Goal: Information Seeking & Learning: Stay updated

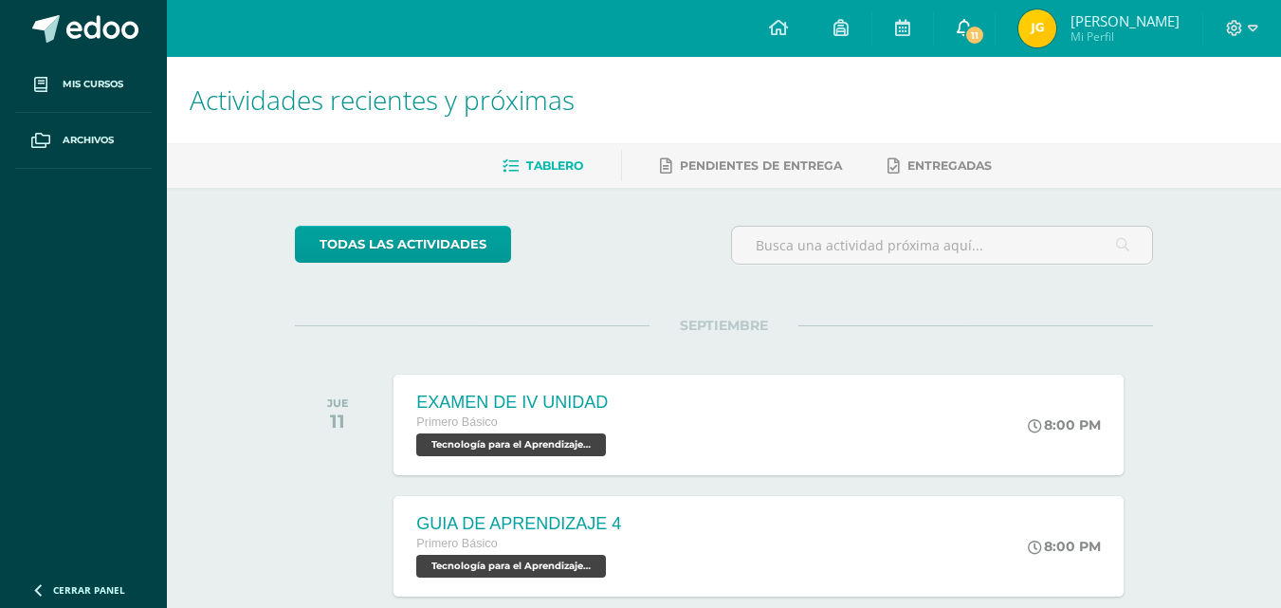
click at [987, 26] on link "11" at bounding box center [964, 28] width 61 height 57
click at [989, 37] on link "0" at bounding box center [964, 28] width 61 height 57
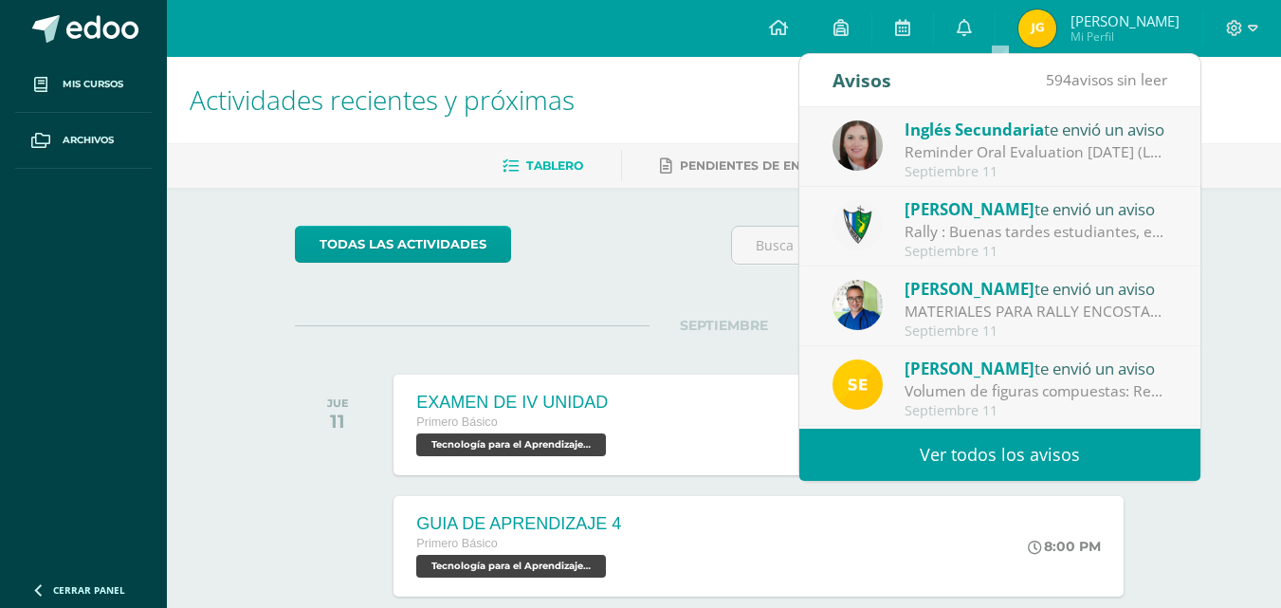
click at [1044, 238] on div "Rally : Buenas tardes estudiantes, es un gusto saludarlos. Por este medio se in…" at bounding box center [1037, 232] width 264 height 22
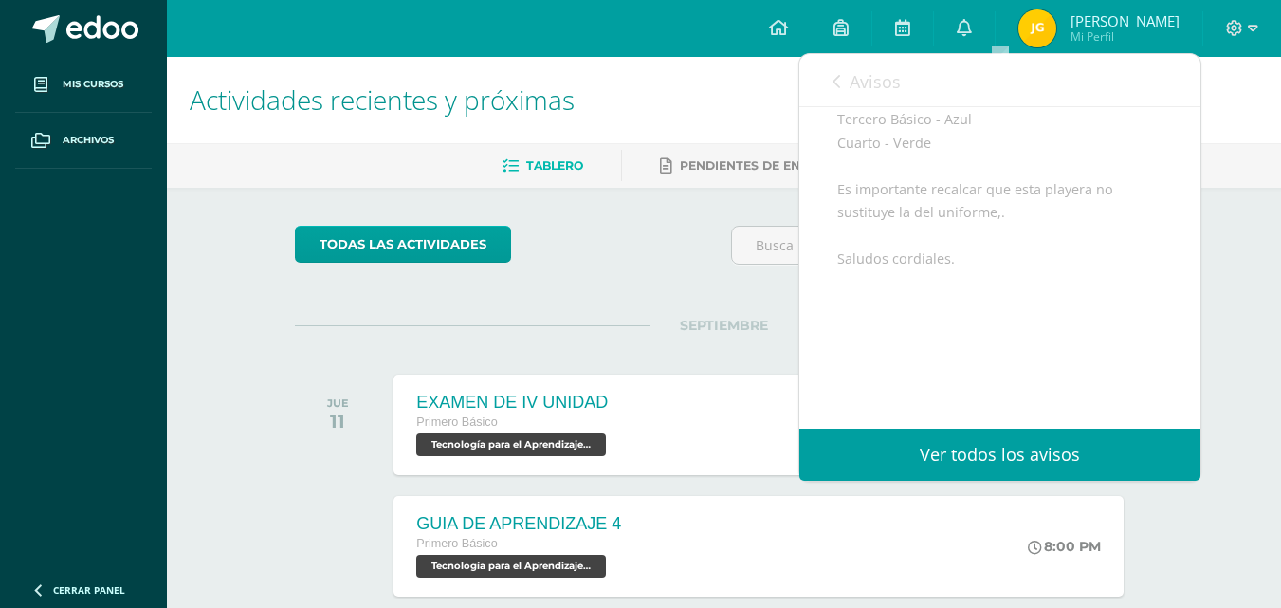
scroll to position [422, 0]
click at [840, 82] on icon at bounding box center [837, 81] width 8 height 15
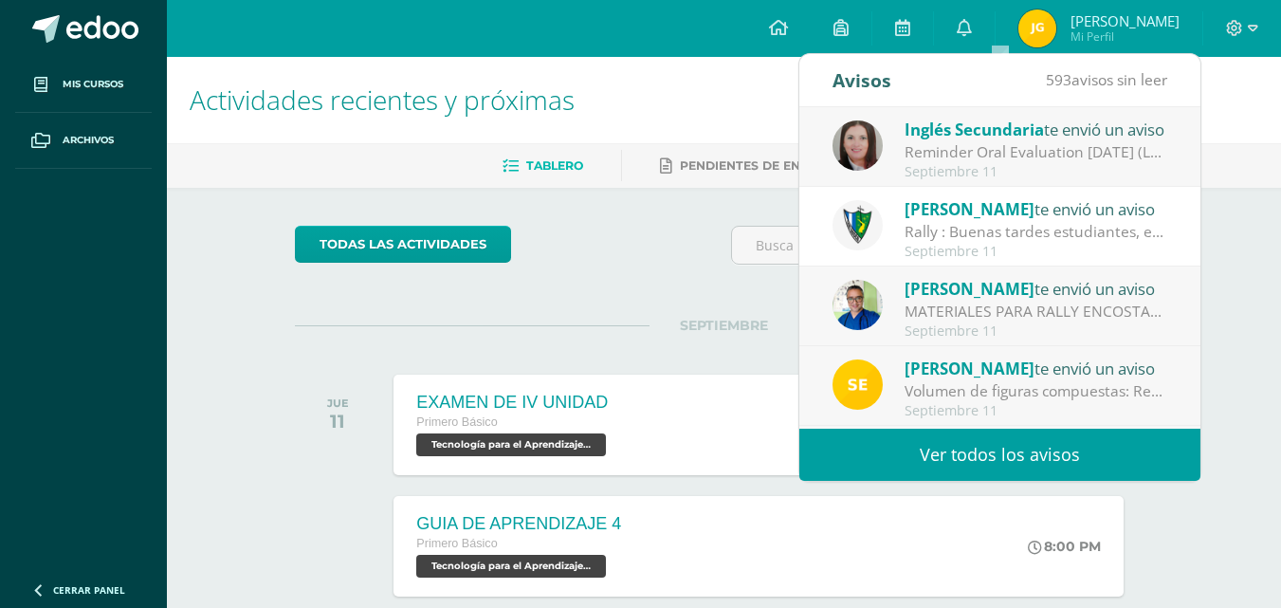
click at [1015, 223] on div "Rally : Buenas tardes estudiantes, es un gusto saludarlos. Por este medio se in…" at bounding box center [1037, 232] width 264 height 22
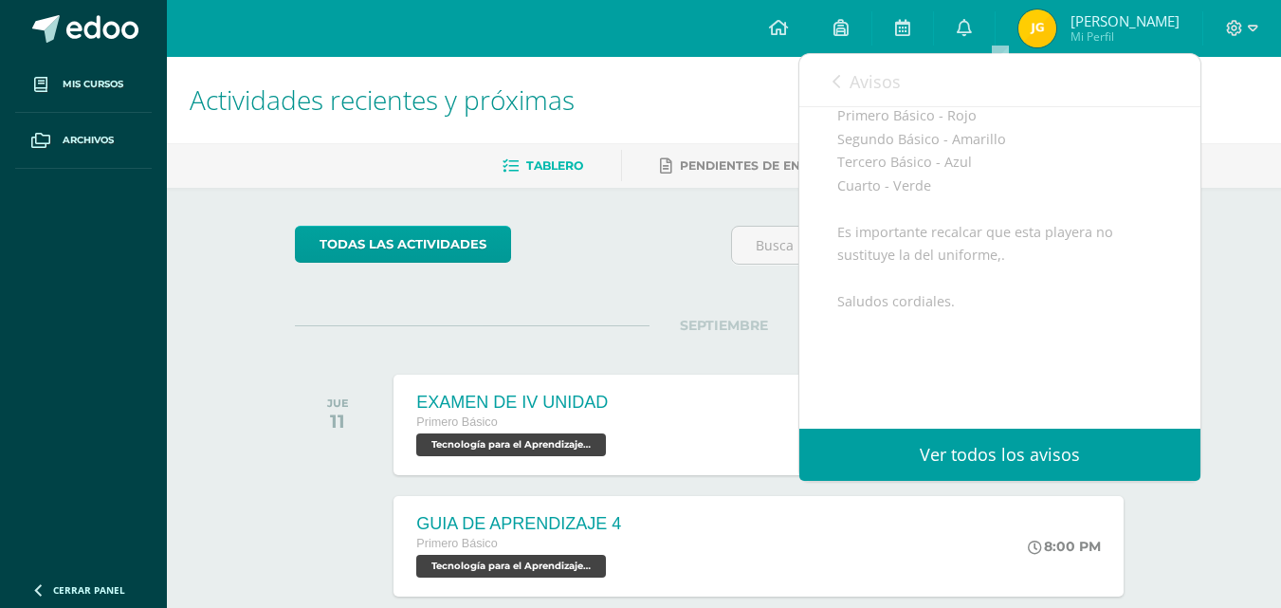
scroll to position [364, 0]
click at [850, 75] on link "Avisos" at bounding box center [867, 81] width 68 height 54
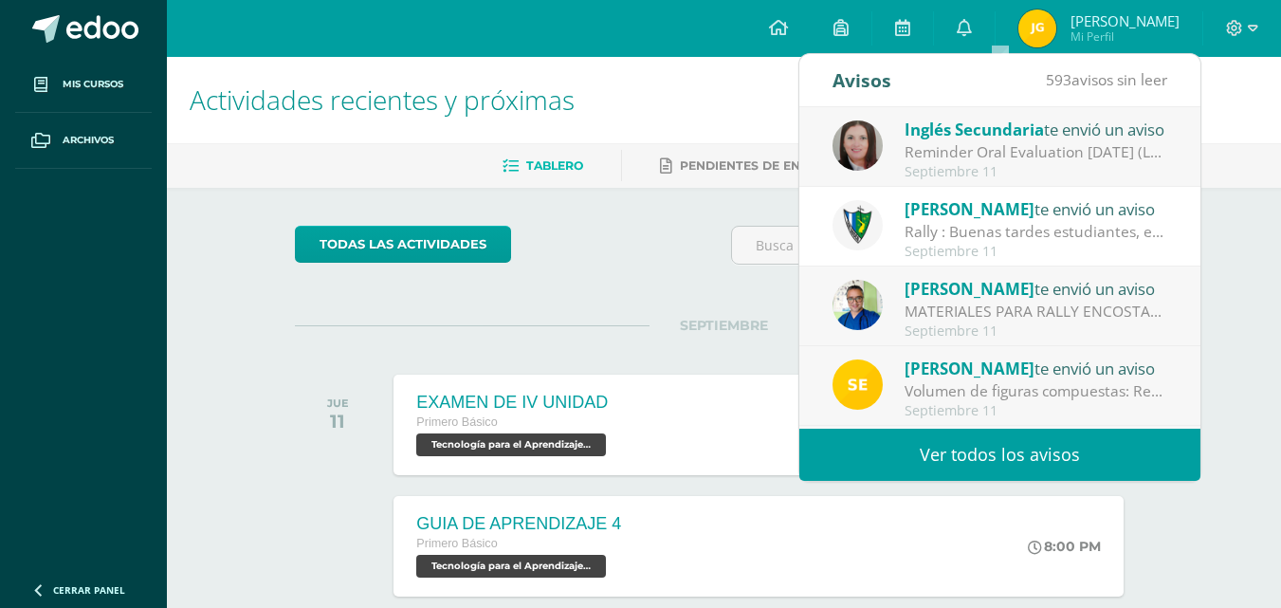
click at [983, 312] on div "MATERIALES PARA RALLY ENCOSTALADOS: Buena tardes estimados padres de familia y …" at bounding box center [1037, 312] width 264 height 22
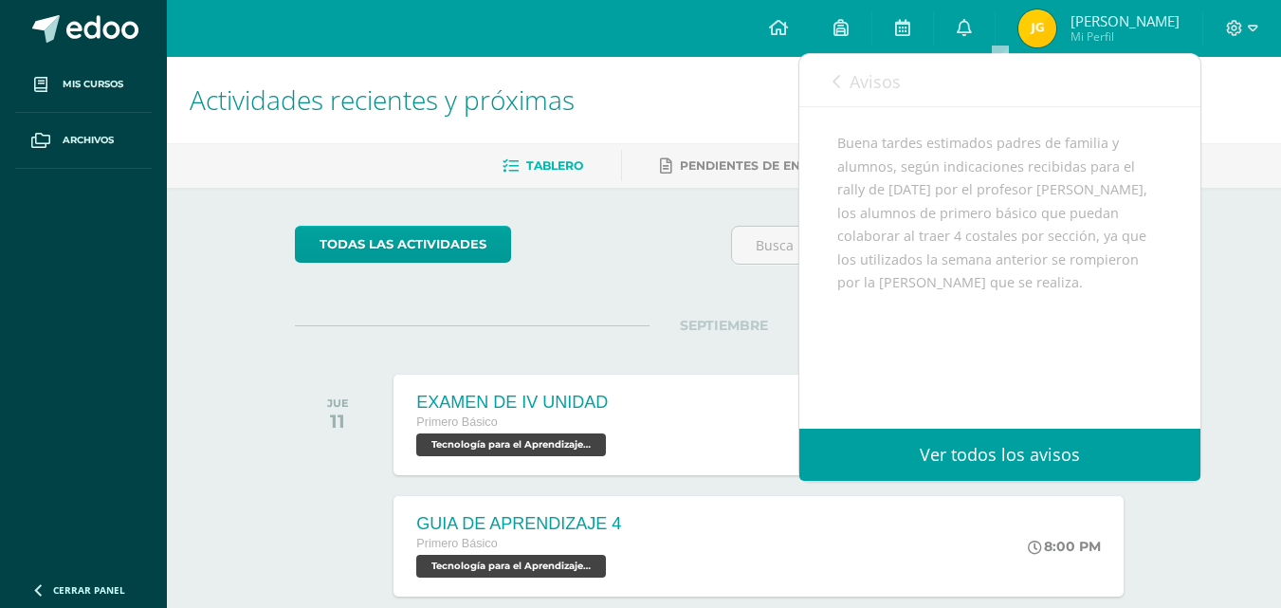
scroll to position [217, 0]
click at [837, 86] on icon at bounding box center [837, 81] width 8 height 15
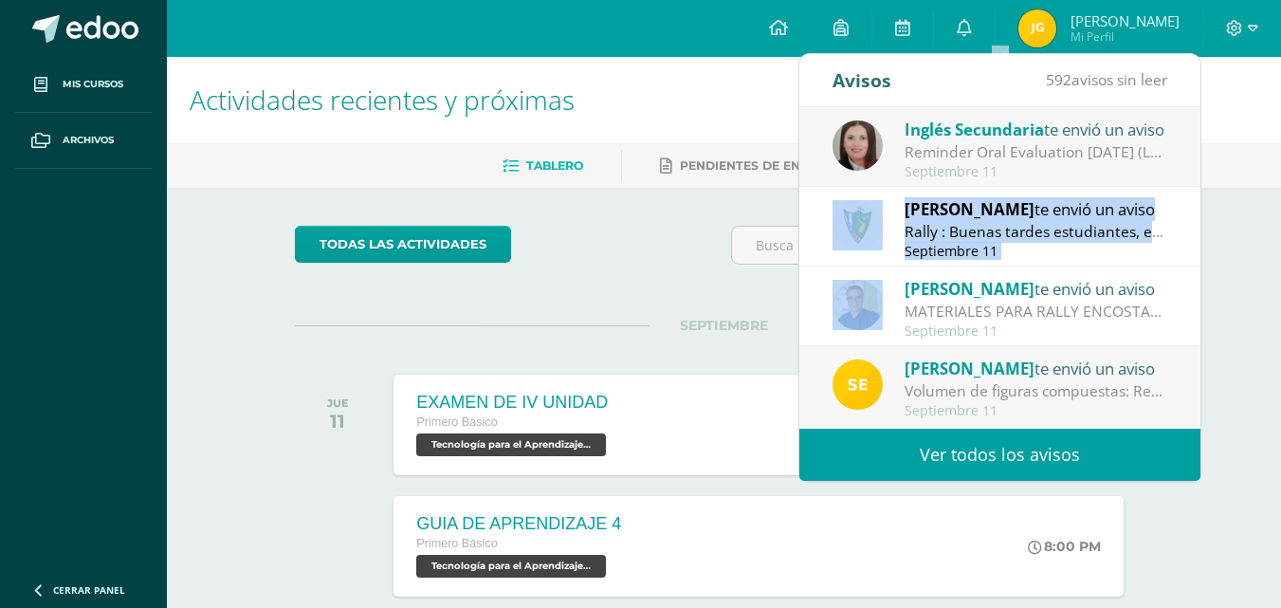
drag, startPoint x: 1185, startPoint y: 258, endPoint x: 1182, endPoint y: 273, distance: 15.4
click at [1182, 273] on div "Inglés Secundaria te envió un aviso Reminder Oral Evaluation Sept 19th (L3 Miss…" at bounding box center [1000, 268] width 401 height 322
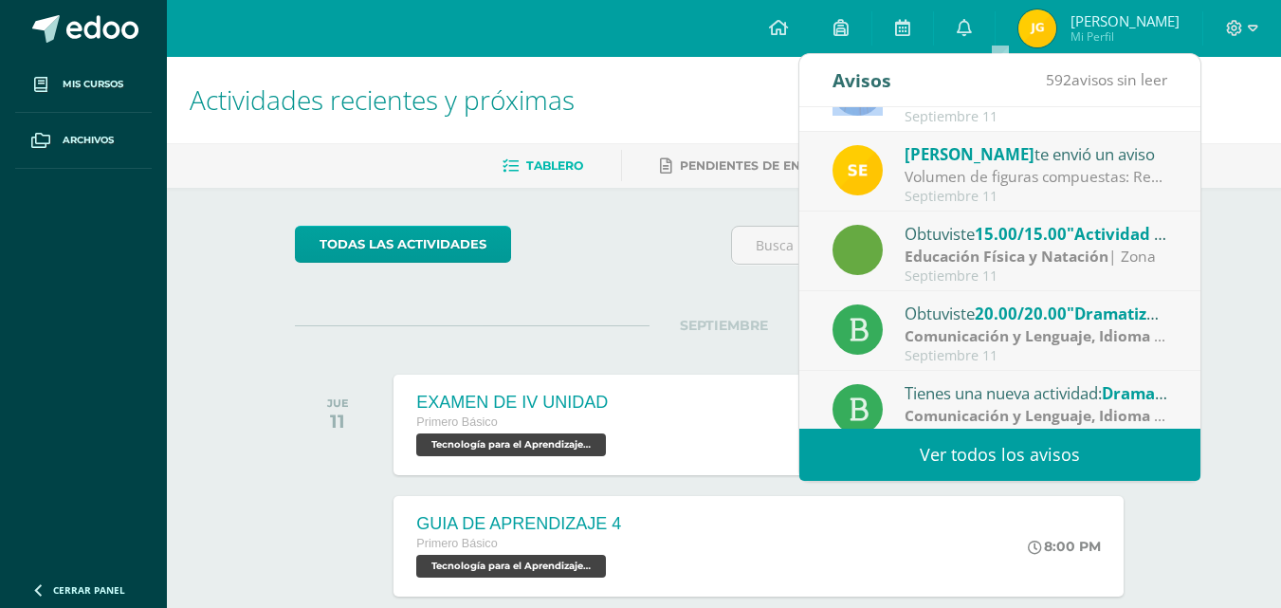
scroll to position [316, 0]
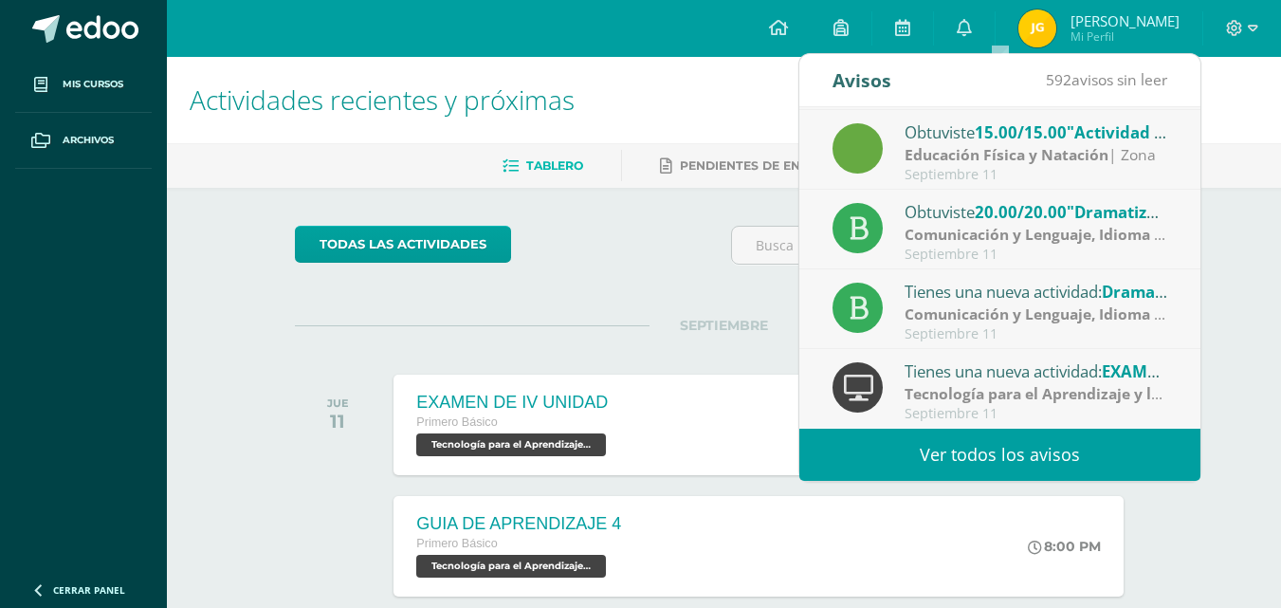
click at [1147, 388] on strong "Tecnología para el Aprendizaje y la Comunicación (Informática)" at bounding box center [1136, 393] width 463 height 21
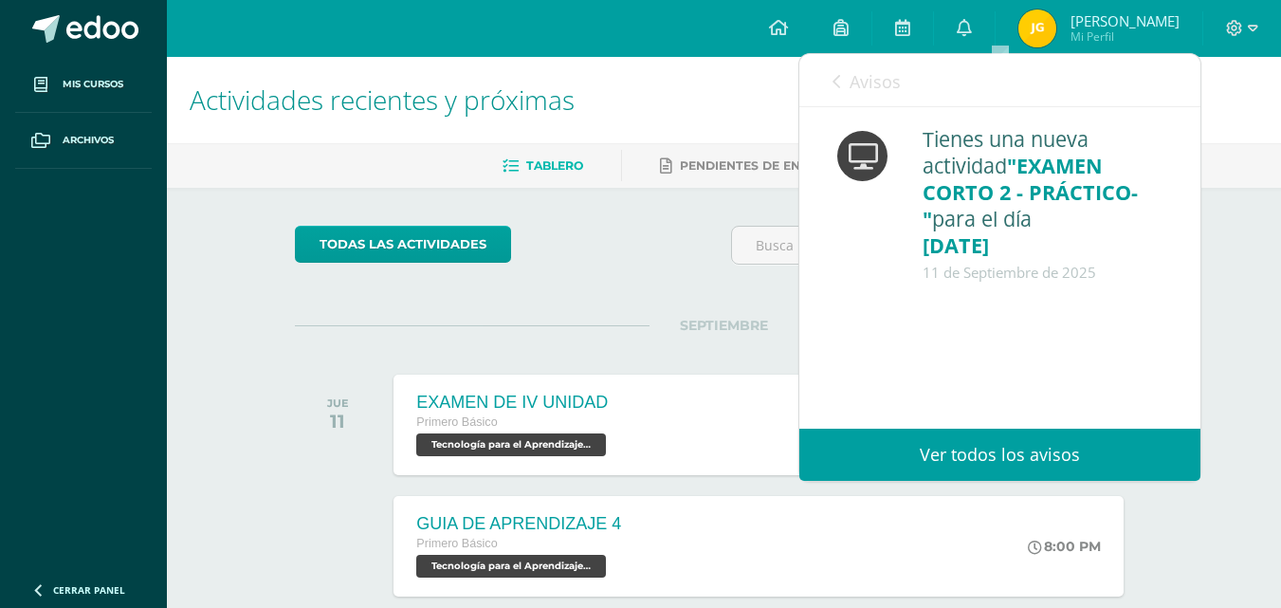
scroll to position [0, 0]
click at [839, 88] on icon at bounding box center [837, 81] width 8 height 15
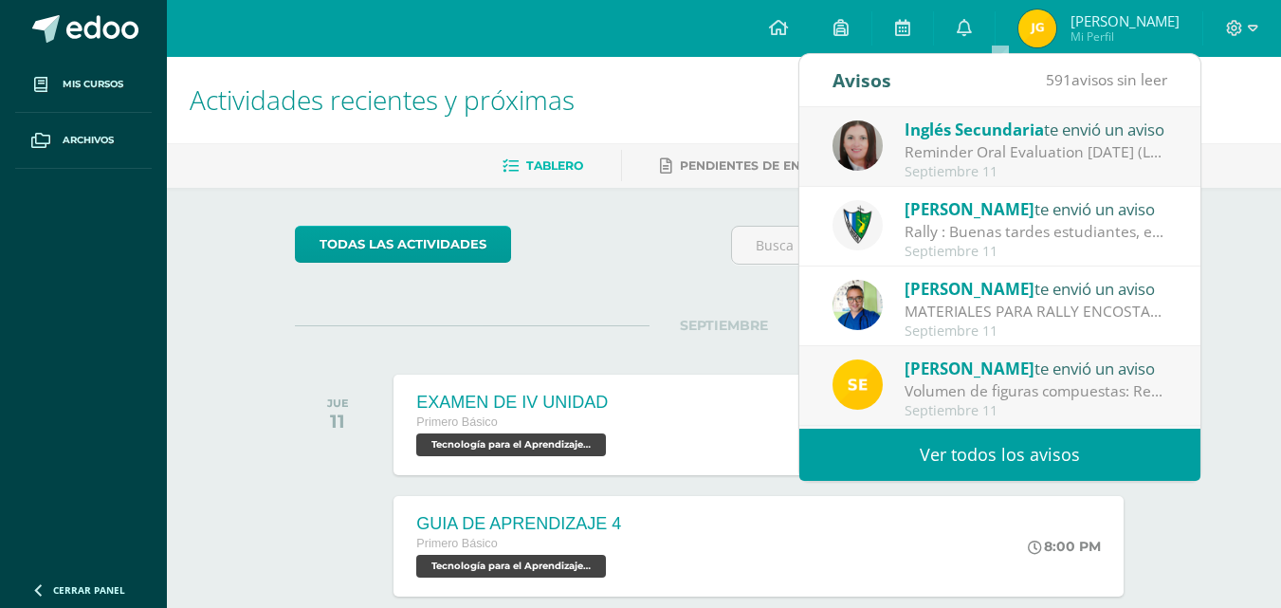
click at [936, 378] on span "[PERSON_NAME]" at bounding box center [970, 369] width 130 height 22
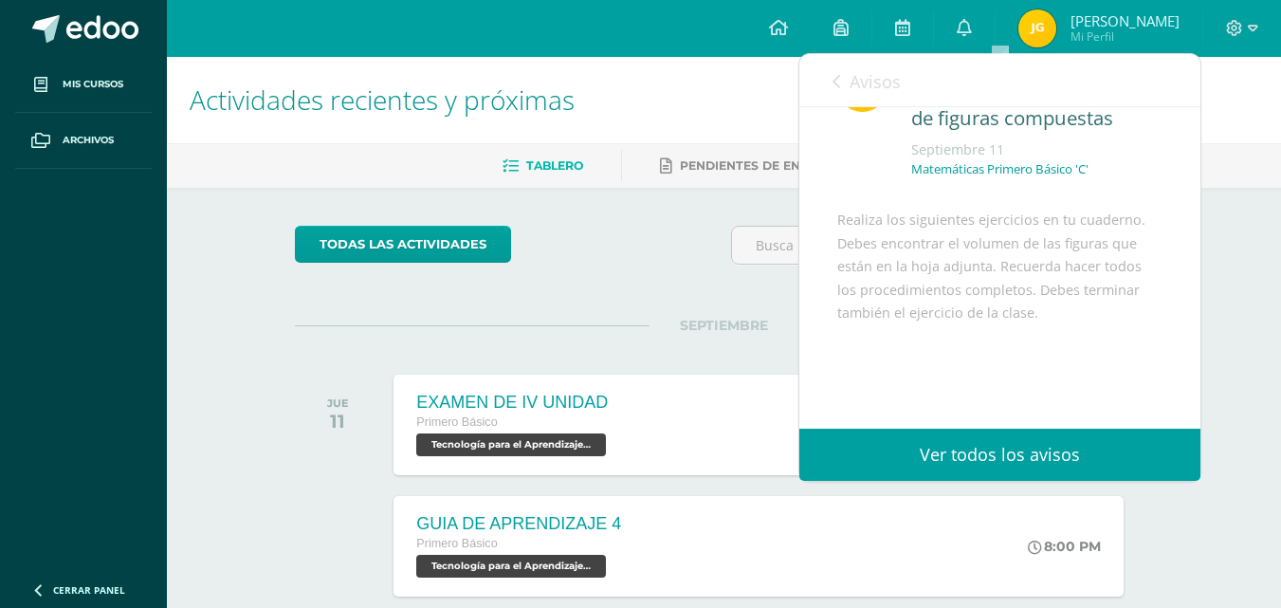
scroll to position [230, 0]
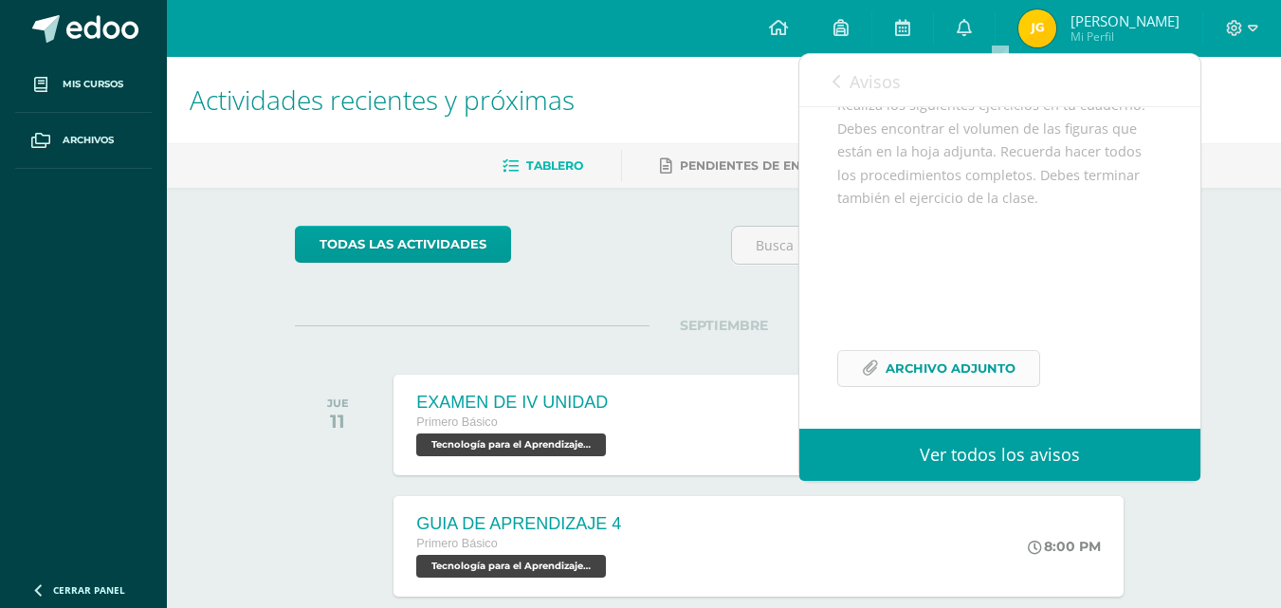
click at [953, 354] on span "Archivo Adjunto" at bounding box center [951, 368] width 130 height 35
click at [865, 100] on link "Avisos" at bounding box center [867, 81] width 68 height 54
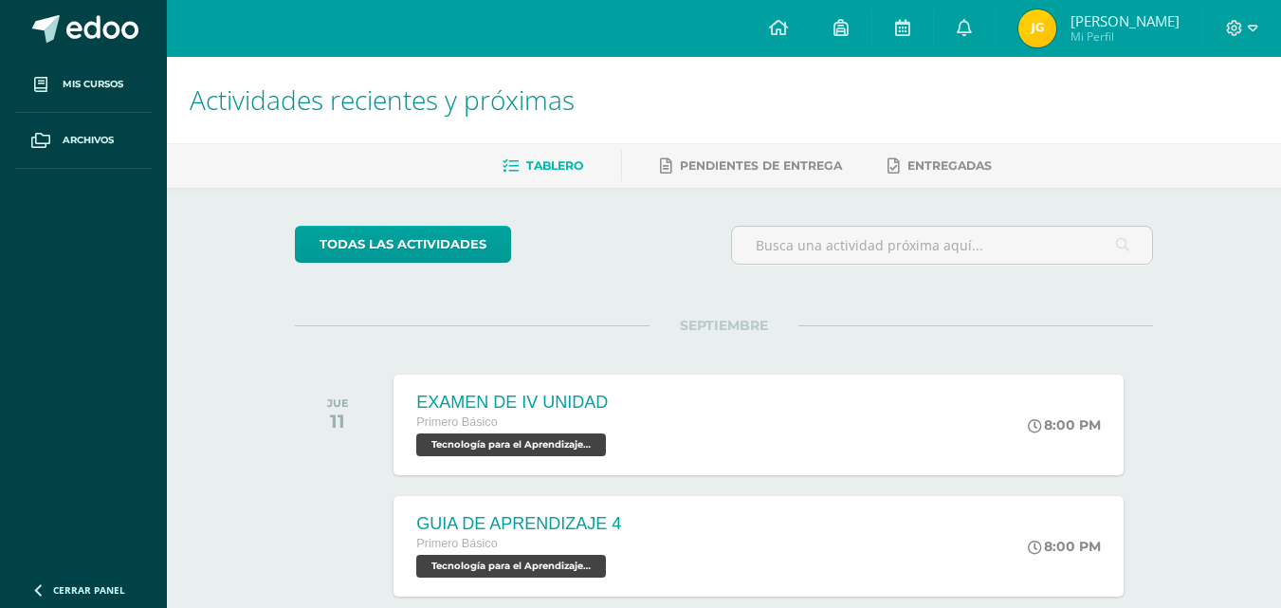
drag, startPoint x: 1016, startPoint y: 42, endPoint x: 1001, endPoint y: 59, distance: 22.8
click at [995, 42] on link "0" at bounding box center [964, 28] width 61 height 57
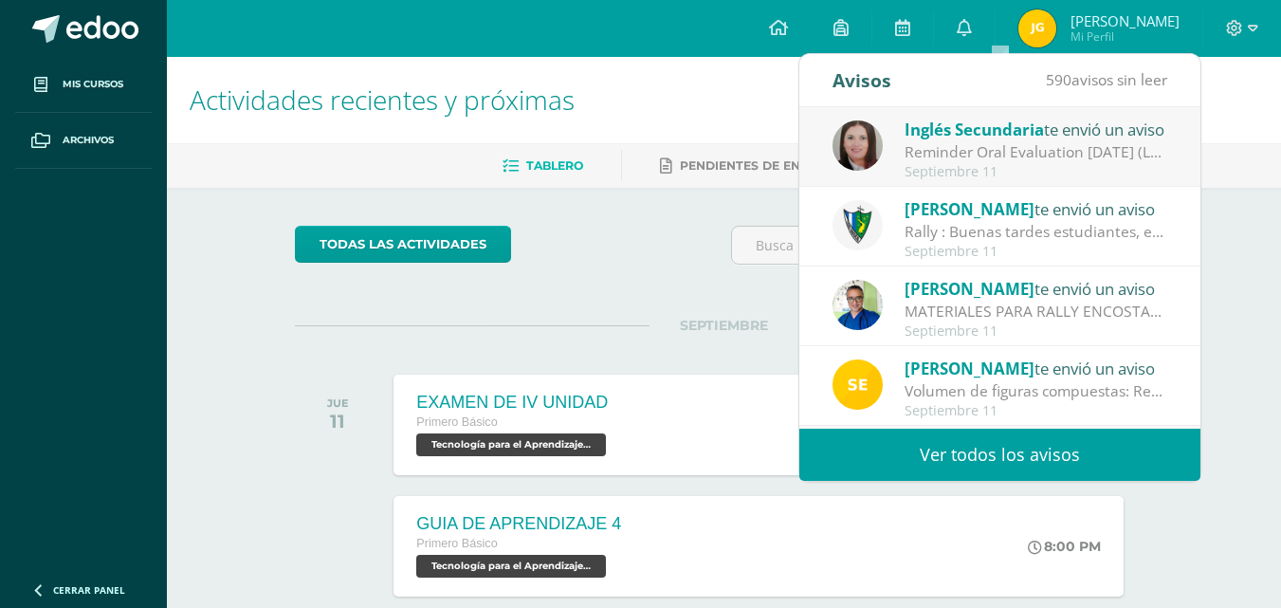
click at [974, 476] on link "Ver todos los avisos" at bounding box center [1000, 455] width 401 height 52
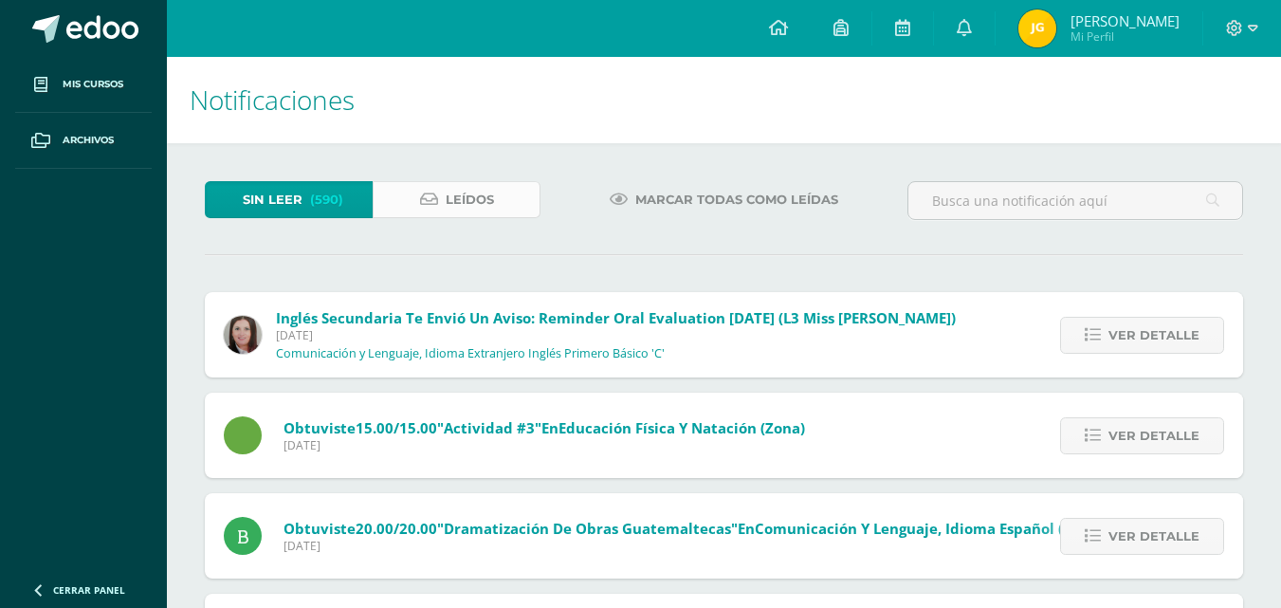
click at [396, 203] on link "Leídos" at bounding box center [457, 199] width 168 height 37
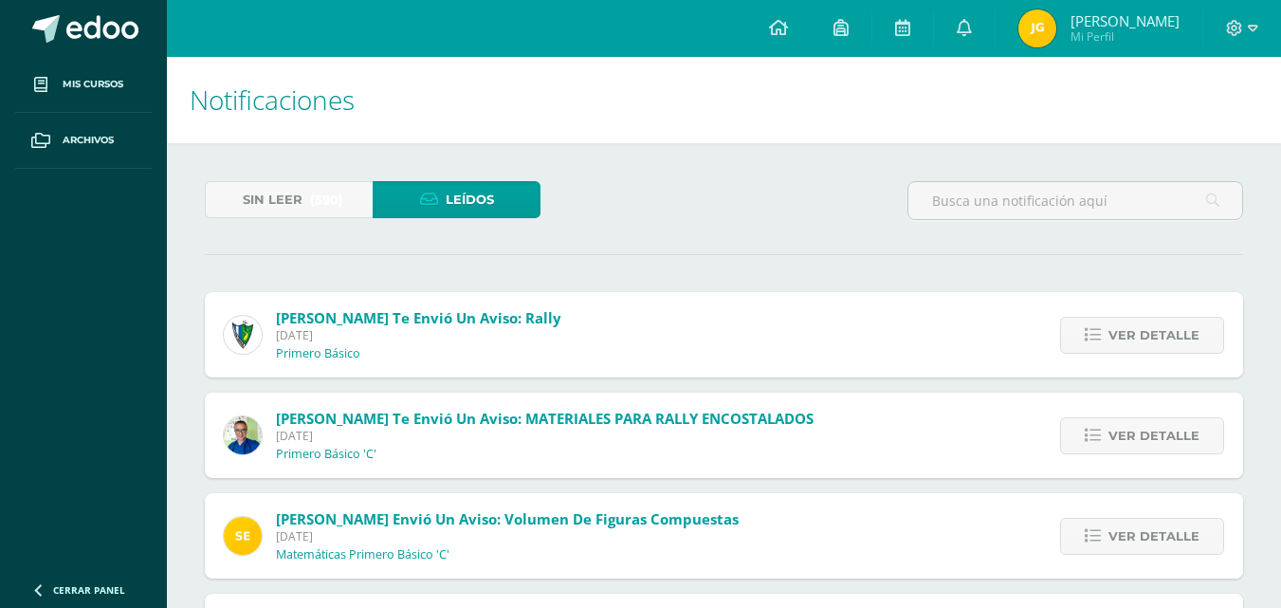
scroll to position [531, 0]
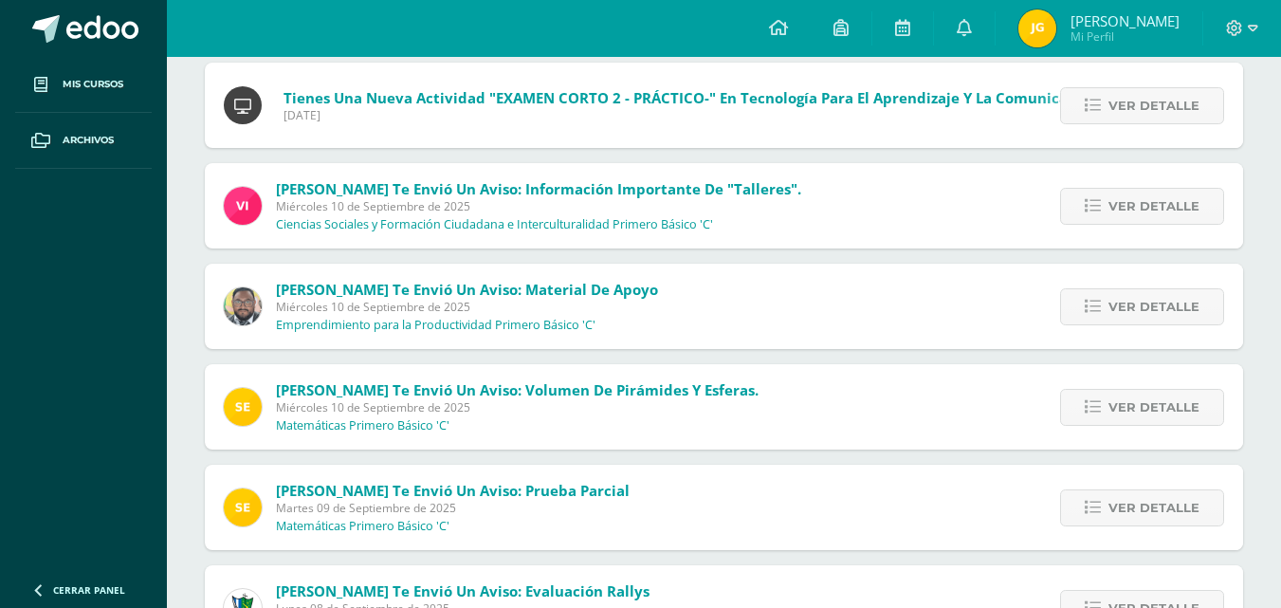
click at [1123, 226] on div "Ver detalle" at bounding box center [1138, 205] width 212 height 85
click at [1132, 213] on span "Ver detalle" at bounding box center [1154, 206] width 91 height 35
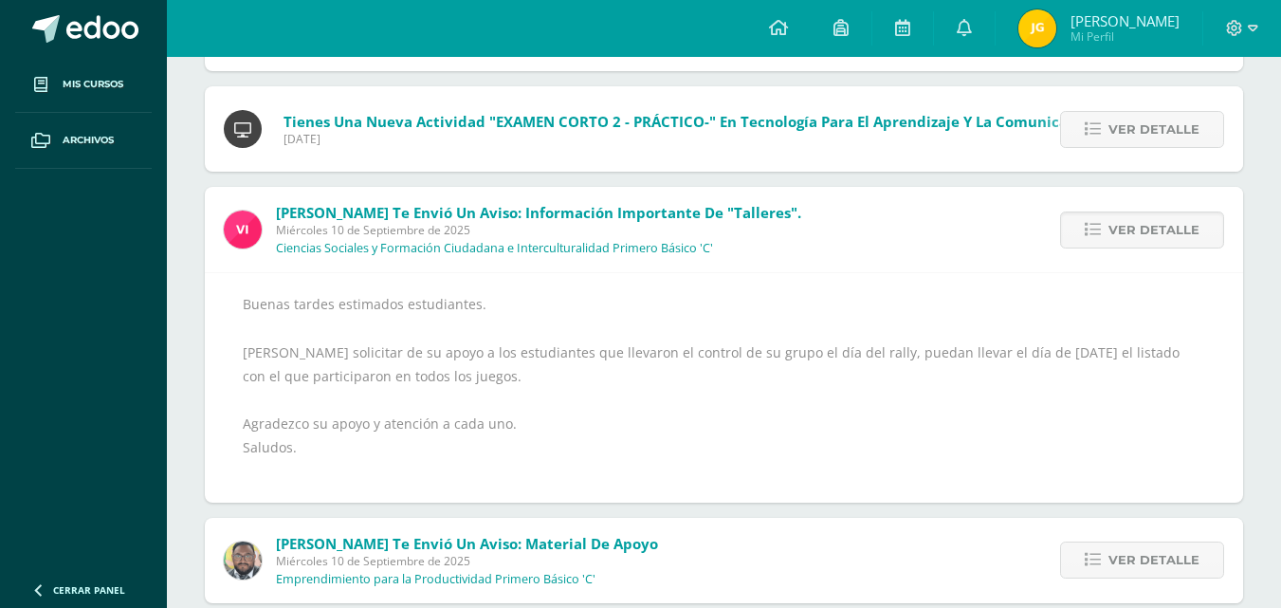
scroll to position [491, 0]
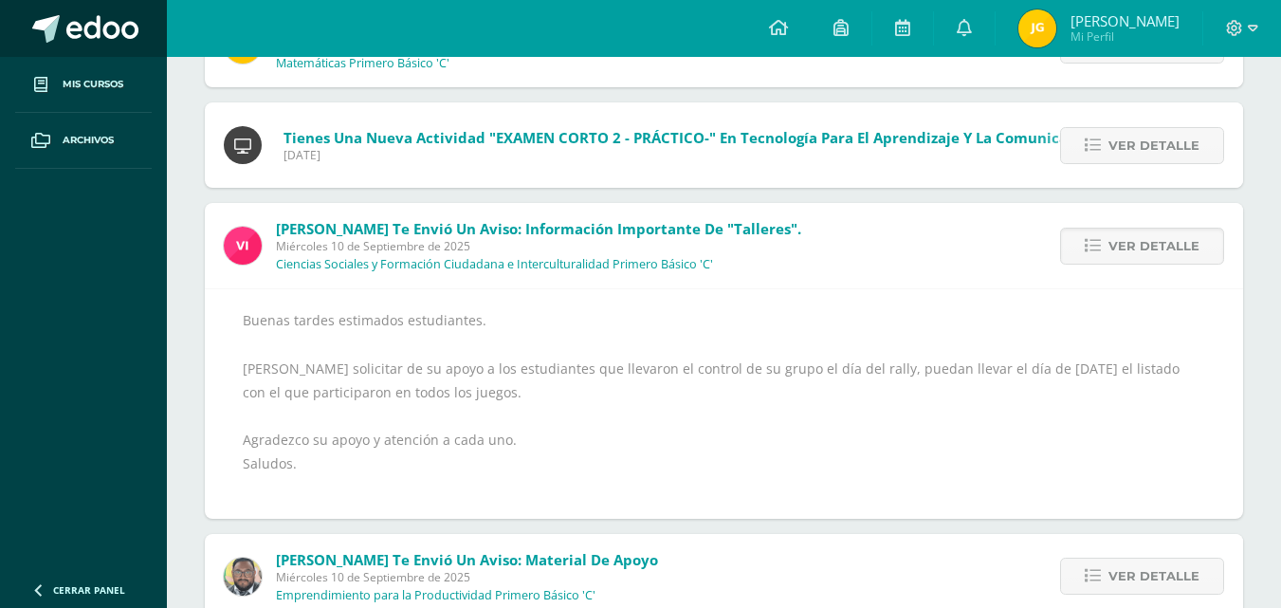
click at [37, 3] on link at bounding box center [83, 28] width 167 height 57
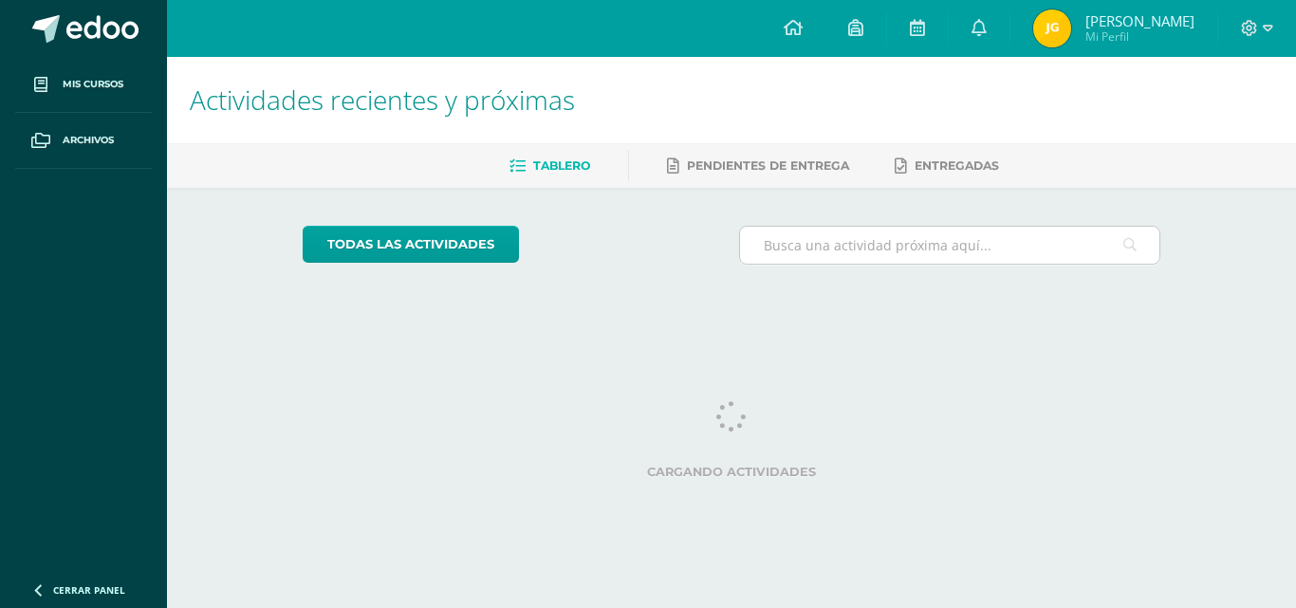
click at [1004, 249] on input "text" at bounding box center [950, 245] width 420 height 37
